Goal: Task Accomplishment & Management: Use online tool/utility

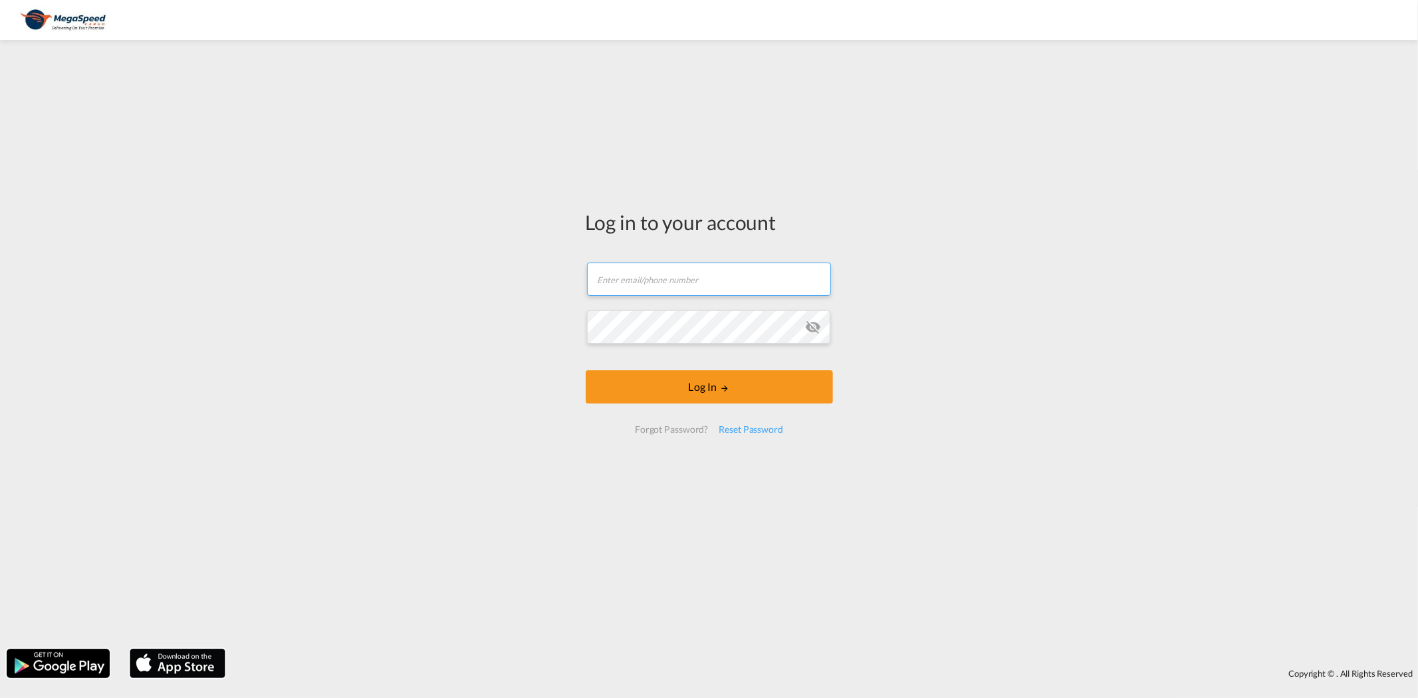
click at [667, 270] on input "text" at bounding box center [709, 279] width 244 height 33
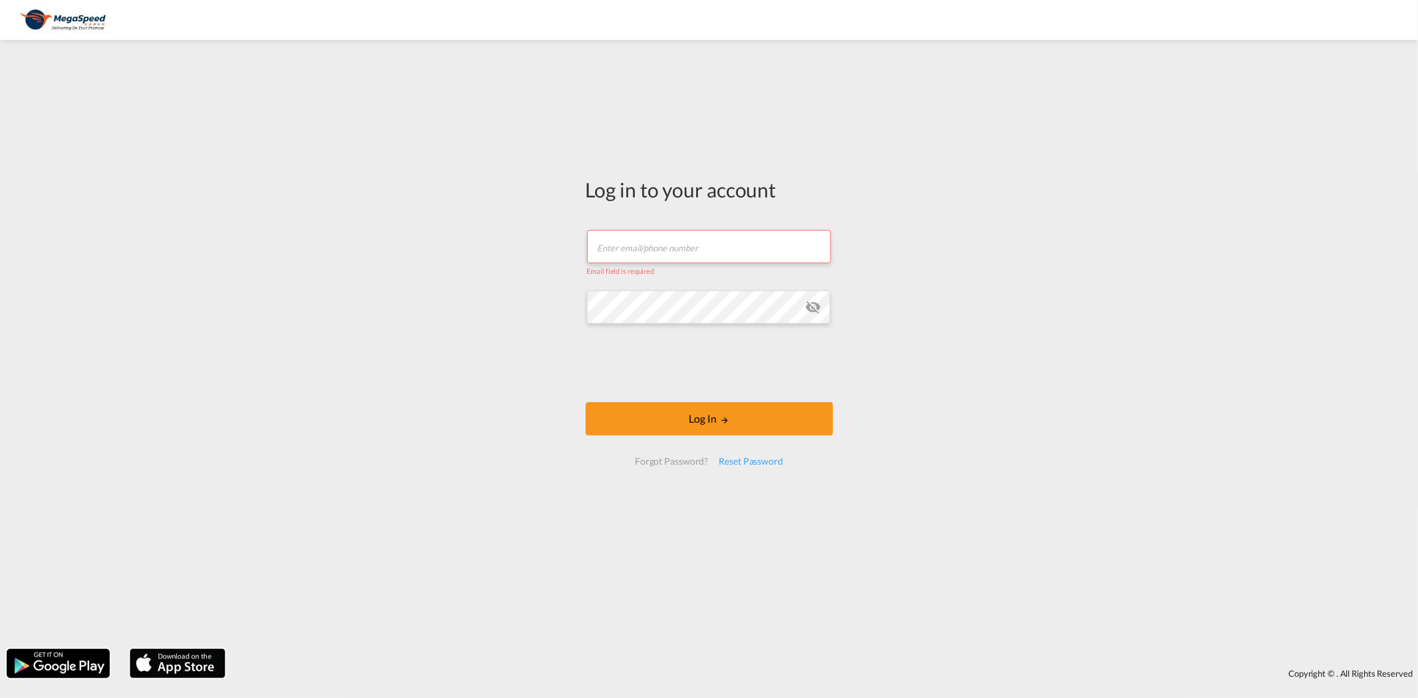
type input "[PERSON_NAME][EMAIL_ADDRESS][DOMAIN_NAME]"
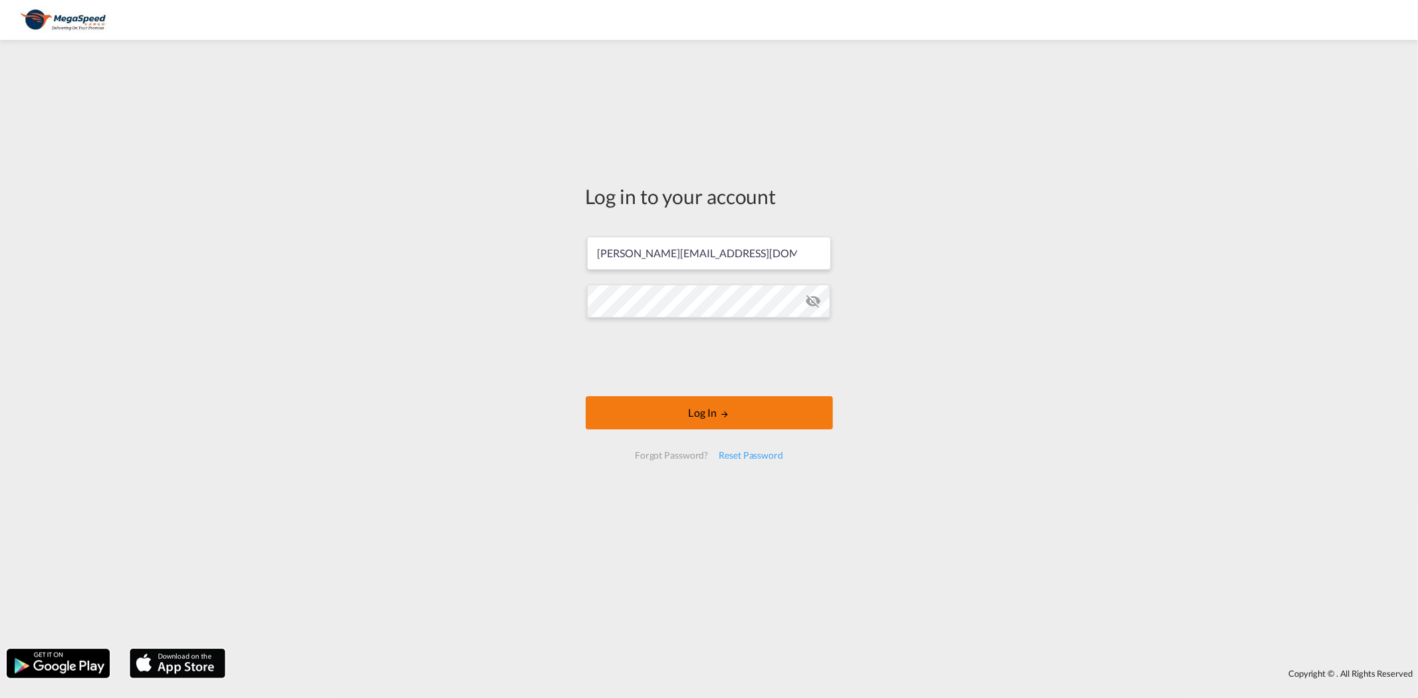
click at [753, 398] on button "Log In" at bounding box center [709, 412] width 247 height 33
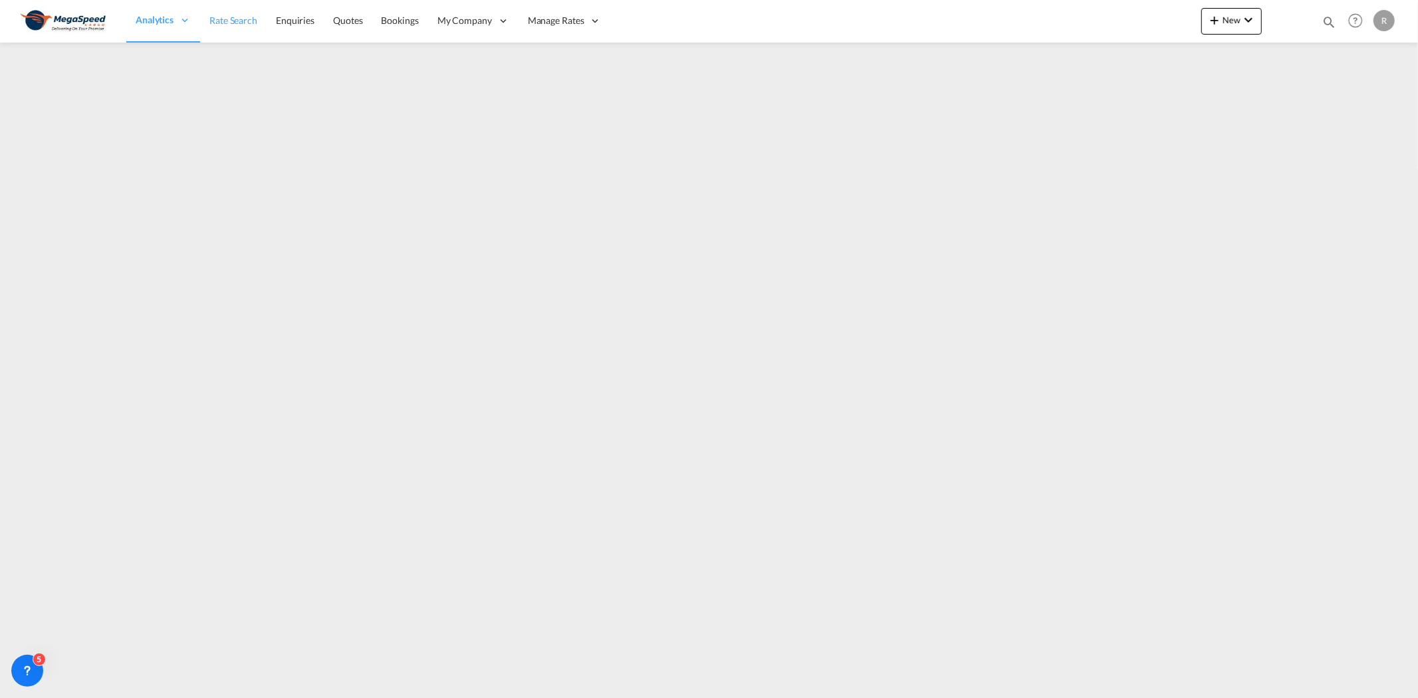
click at [248, 24] on span "Rate Search" at bounding box center [233, 20] width 48 height 11
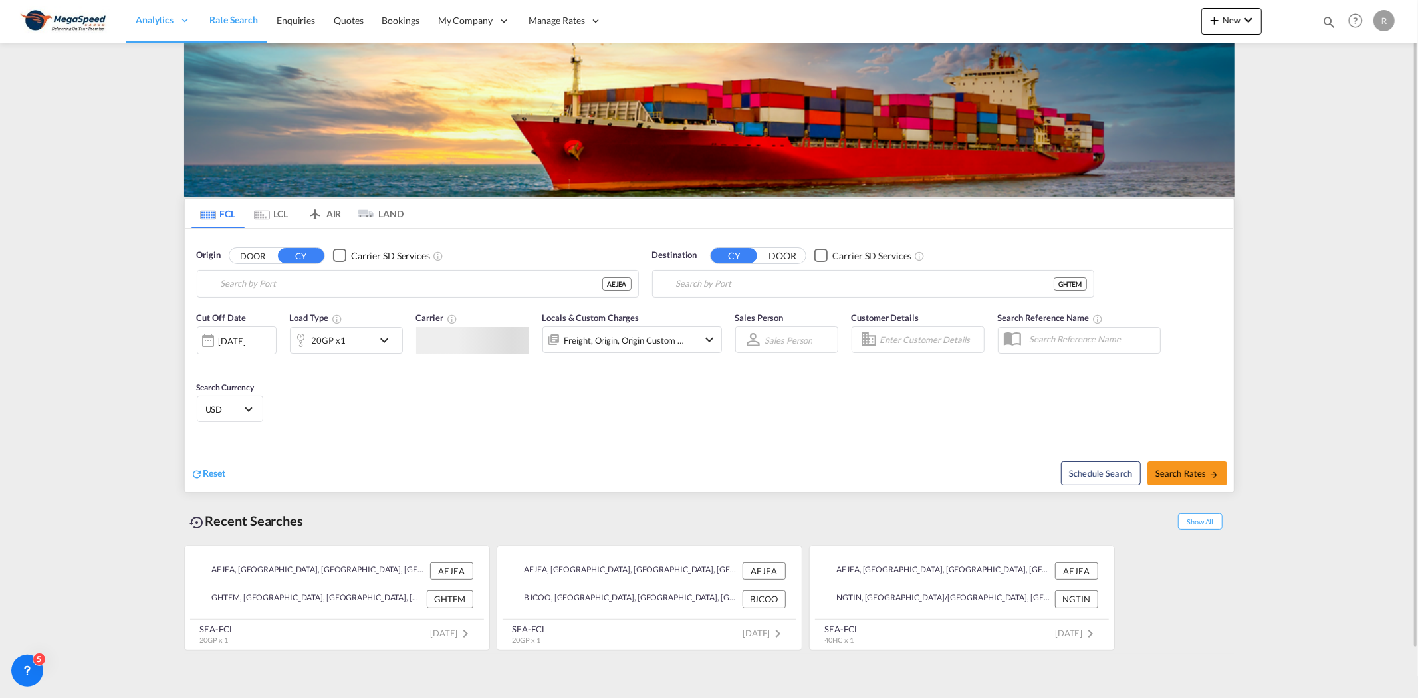
type input "[GEOGRAPHIC_DATA], [GEOGRAPHIC_DATA]"
type input "Tema, GHTEM"
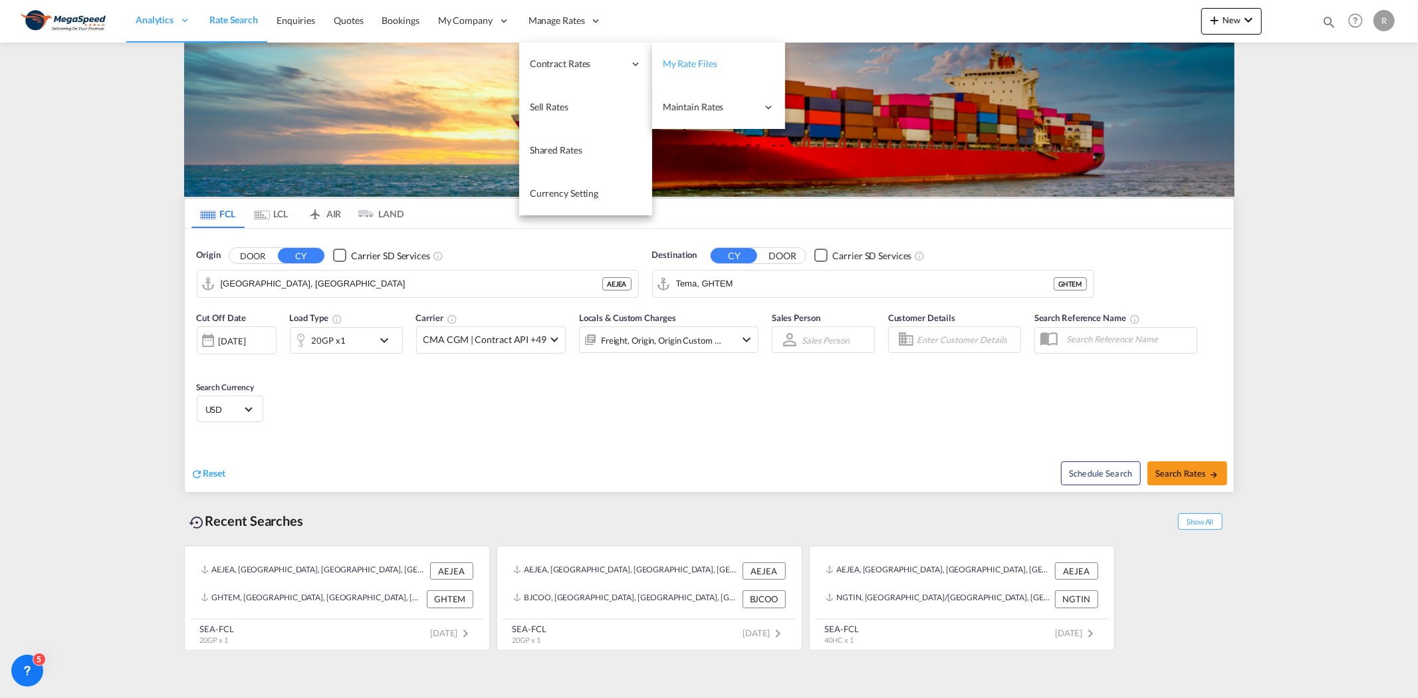
click at [699, 56] on link "My Rate Files" at bounding box center [718, 64] width 133 height 43
